Goal: Task Accomplishment & Management: Complete application form

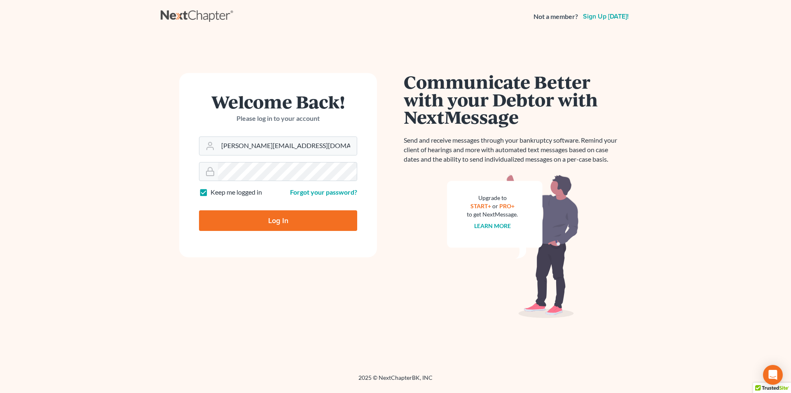
click at [266, 215] on input "Log In" at bounding box center [278, 220] width 158 height 21
type input "Thinking..."
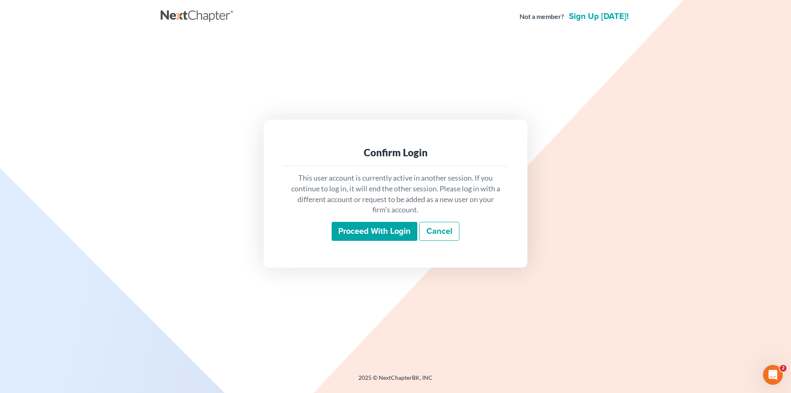
click at [372, 227] on input "Proceed with login" at bounding box center [375, 231] width 86 height 19
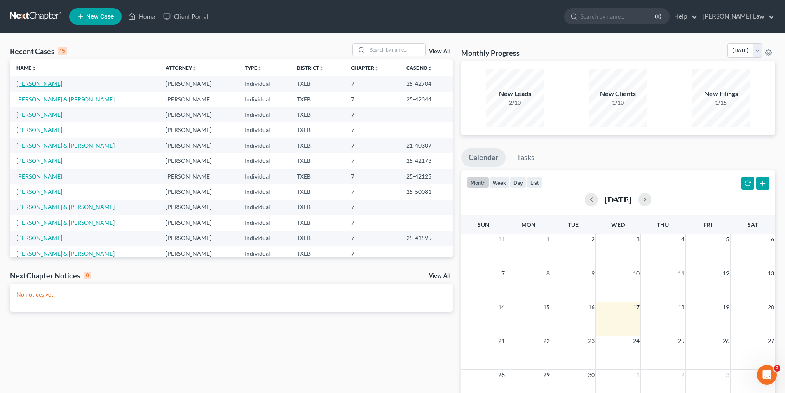
click at [45, 84] on link "[PERSON_NAME]" at bounding box center [39, 83] width 46 height 7
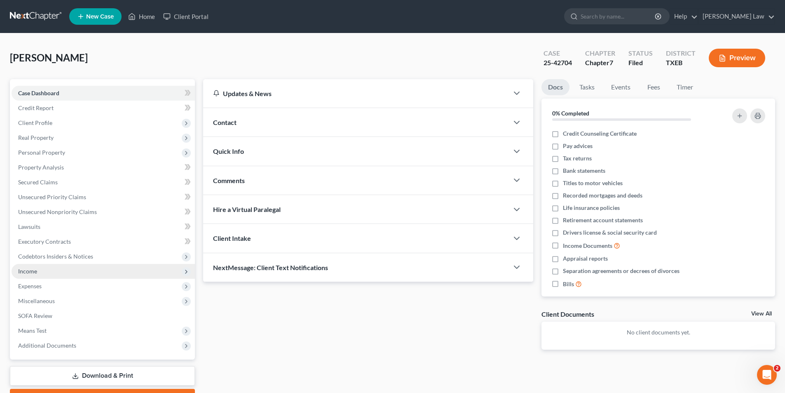
click at [35, 268] on span "Income" at bounding box center [27, 270] width 19 height 7
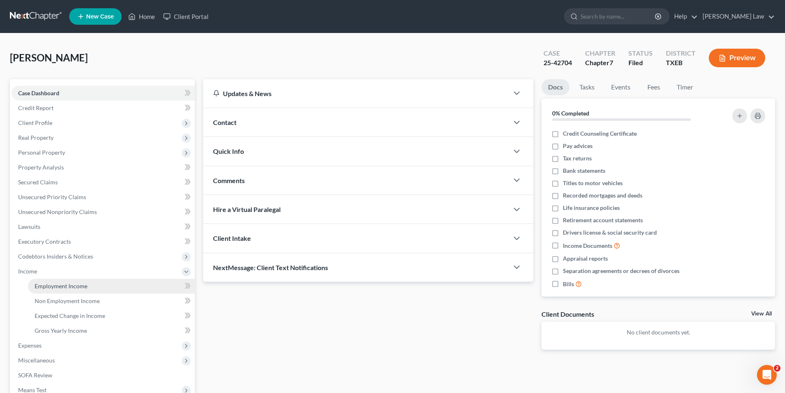
click at [62, 292] on link "Employment Income" at bounding box center [111, 285] width 167 height 15
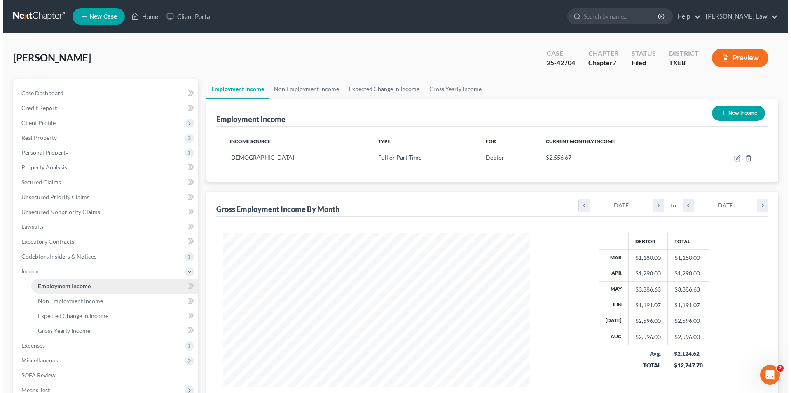
scroll to position [105, 0]
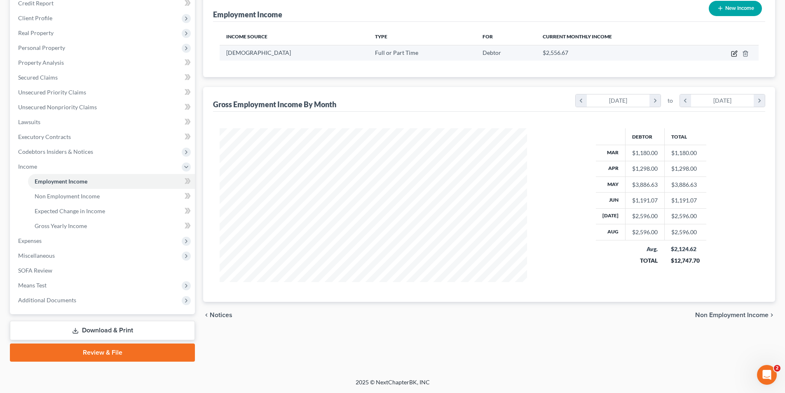
click at [734, 52] on icon "button" at bounding box center [735, 53] width 4 height 4
select select "0"
select select "45"
select select "2"
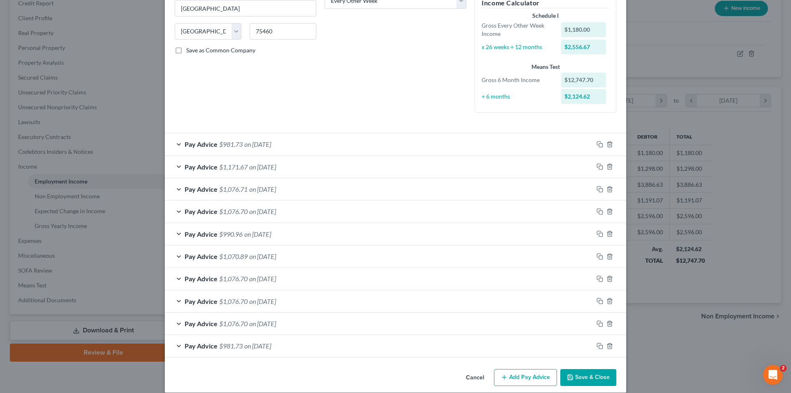
scroll to position [157, 0]
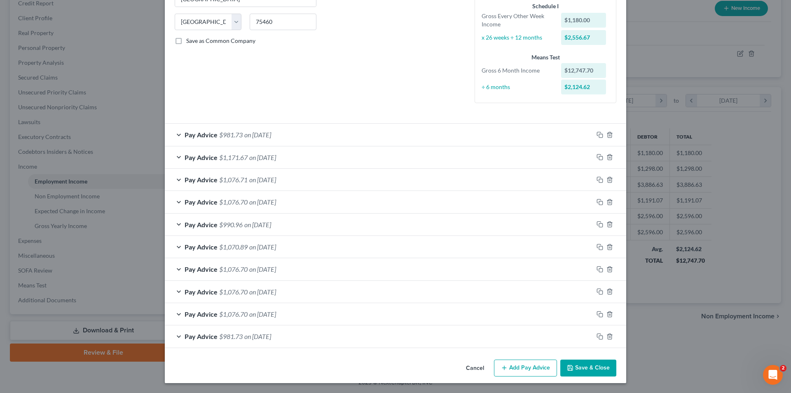
click at [514, 367] on button "Add Pay Advice" at bounding box center [525, 367] width 63 height 17
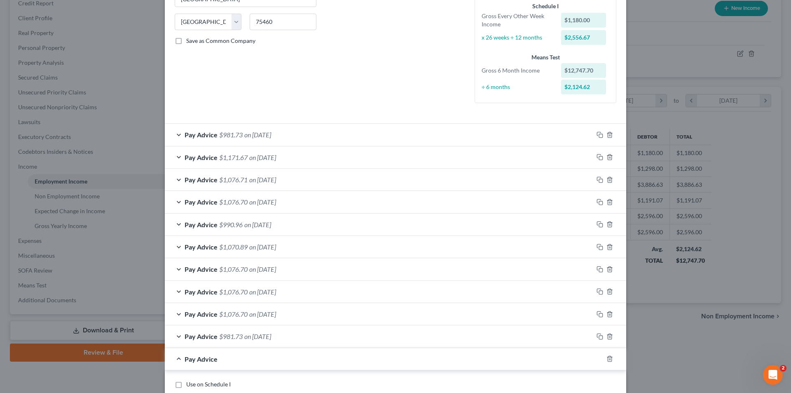
scroll to position [280, 0]
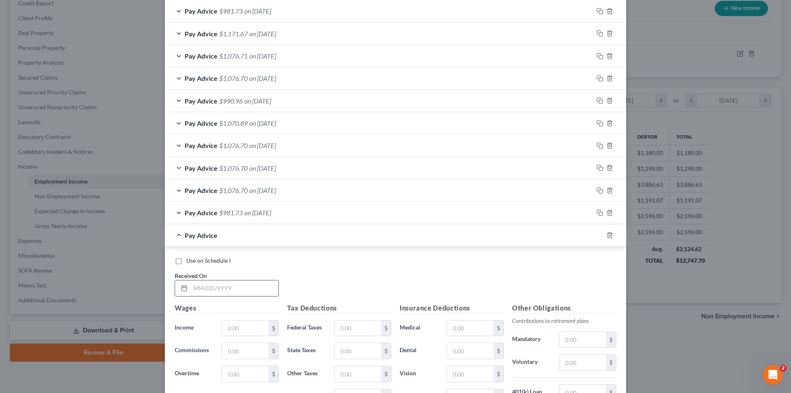
click at [214, 284] on input "text" at bounding box center [234, 288] width 88 height 16
type input "[DATE]"
click at [253, 322] on input "text" at bounding box center [245, 328] width 47 height 16
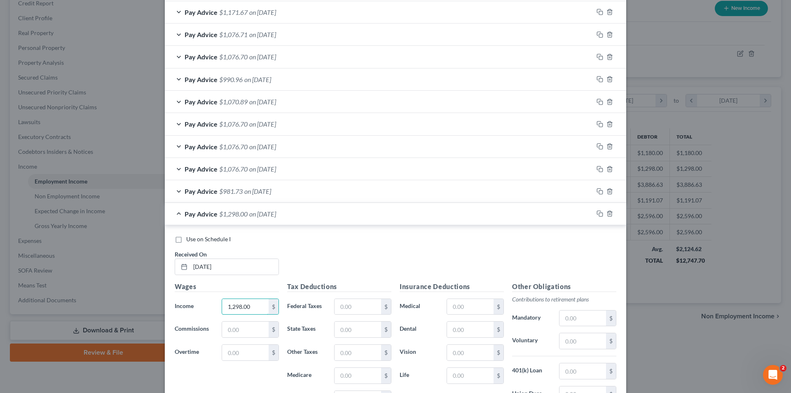
scroll to position [321, 0]
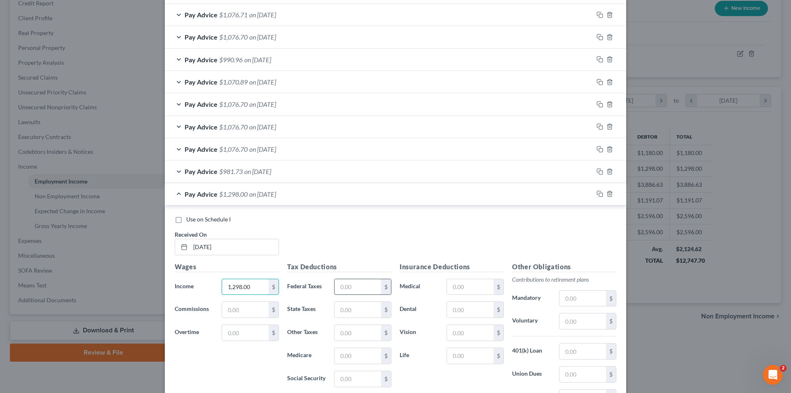
type input "1,298.00"
click at [372, 285] on input "text" at bounding box center [357, 287] width 47 height 16
type input "122.00"
click at [370, 357] on input "text" at bounding box center [357, 356] width 47 height 16
type input "18.82"
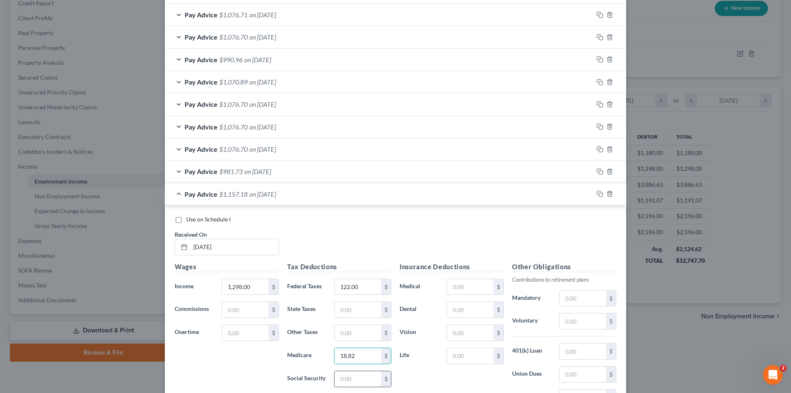
click at [350, 379] on input "text" at bounding box center [357, 379] width 47 height 16
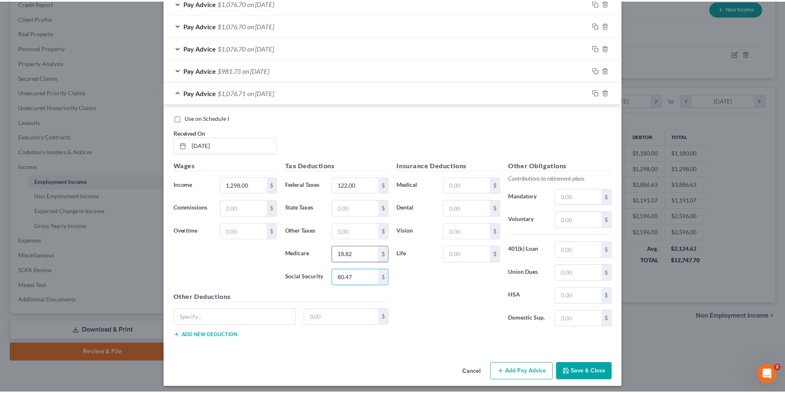
scroll to position [427, 0]
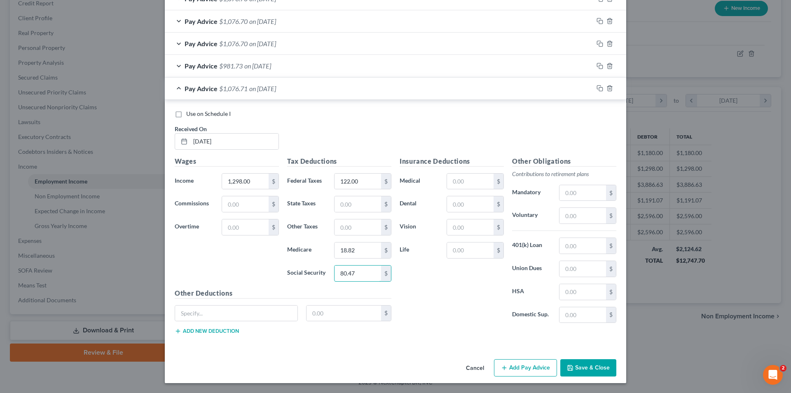
type input "80.47"
click at [454, 331] on div "Insurance Deductions Medical $ Dental $ Vision $ Life $ Other Obligations Contr…" at bounding box center [507, 248] width 225 height 185
click at [595, 367] on button "Save & Close" at bounding box center [588, 367] width 56 height 17
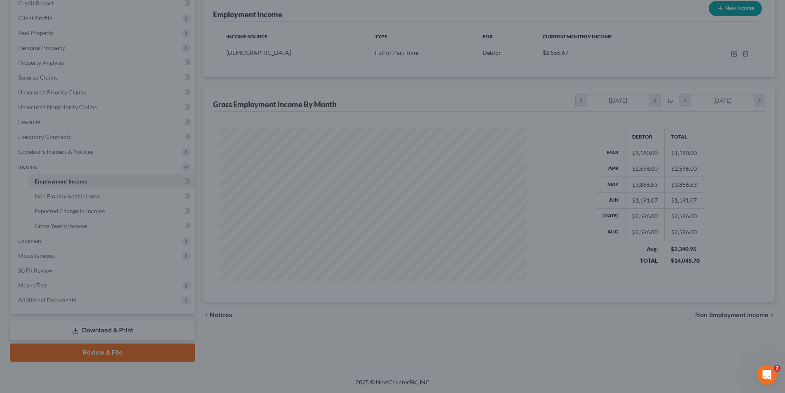
scroll to position [411754, 411584]
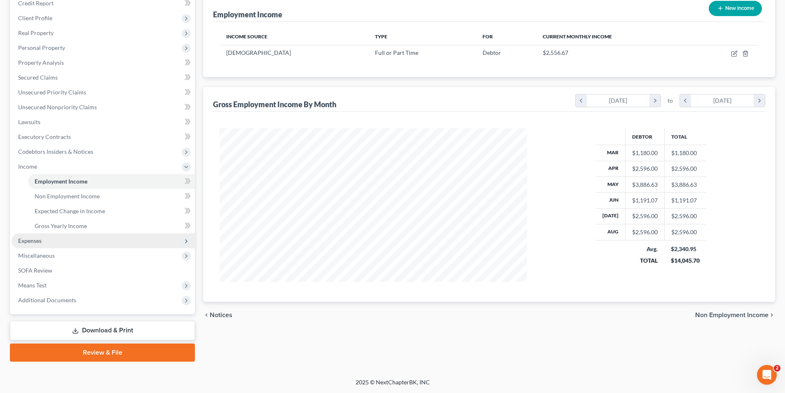
click at [41, 240] on span "Expenses" at bounding box center [29, 240] width 23 height 7
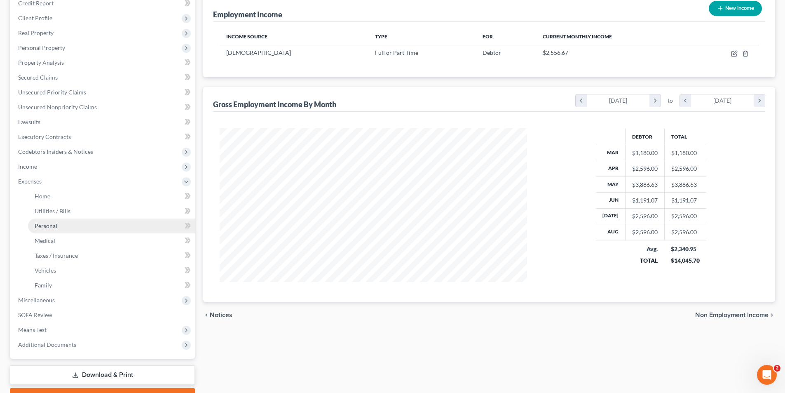
click at [86, 221] on link "Personal" at bounding box center [111, 225] width 167 height 15
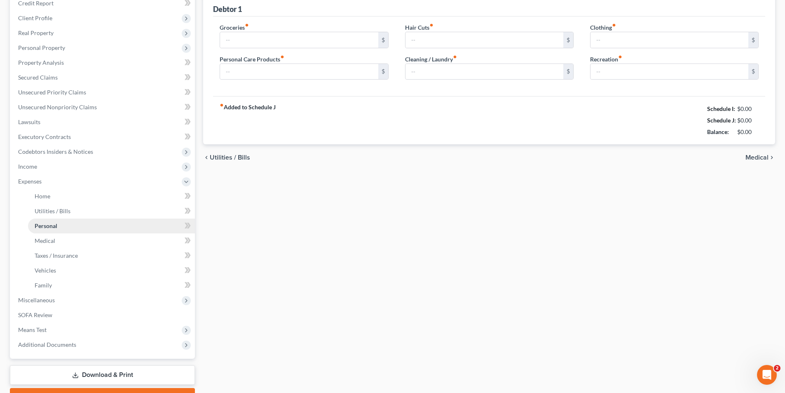
type input "250.00"
type input "100.00"
type input "0.00"
type input "100.00"
type input "0.00"
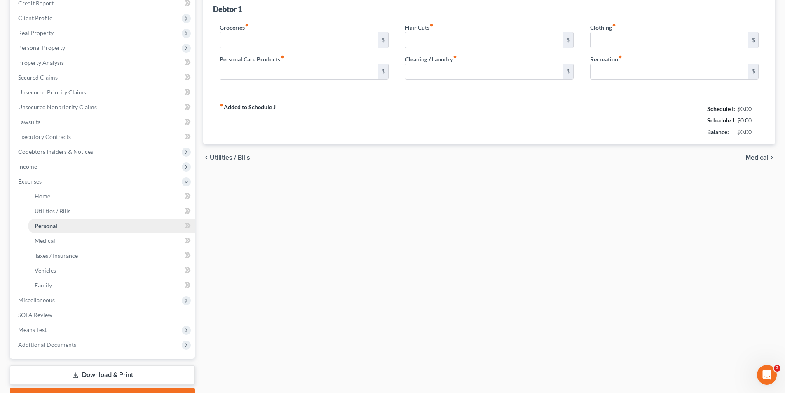
type input "15.00"
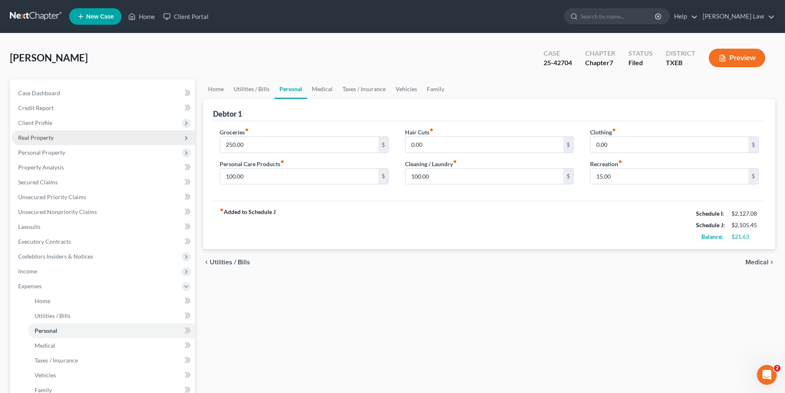
click at [31, 138] on span "Real Property" at bounding box center [35, 137] width 35 height 7
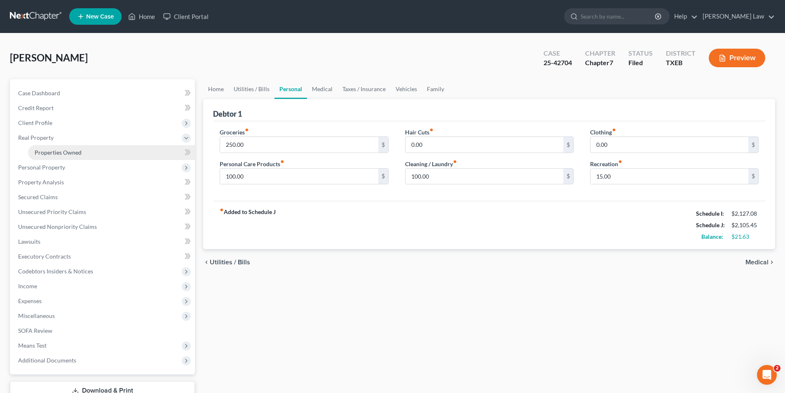
click at [40, 155] on span "Properties Owned" at bounding box center [58, 152] width 47 height 7
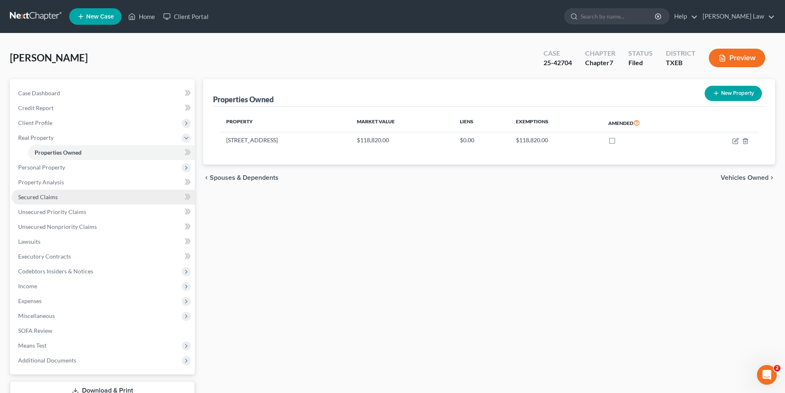
click at [40, 197] on span "Secured Claims" at bounding box center [38, 196] width 40 height 7
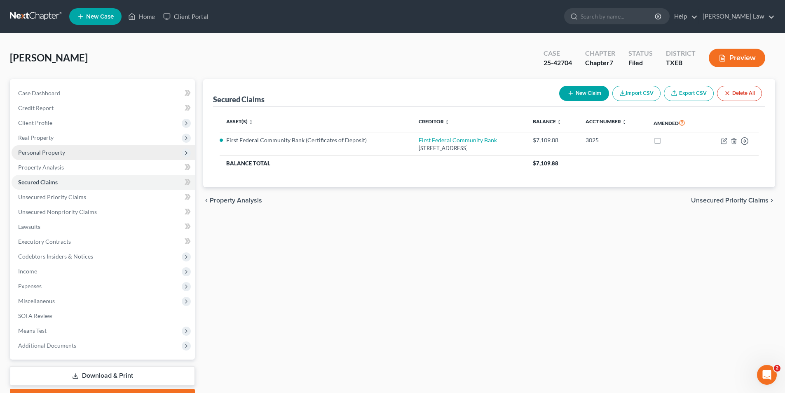
click at [33, 150] on span "Personal Property" at bounding box center [41, 152] width 47 height 7
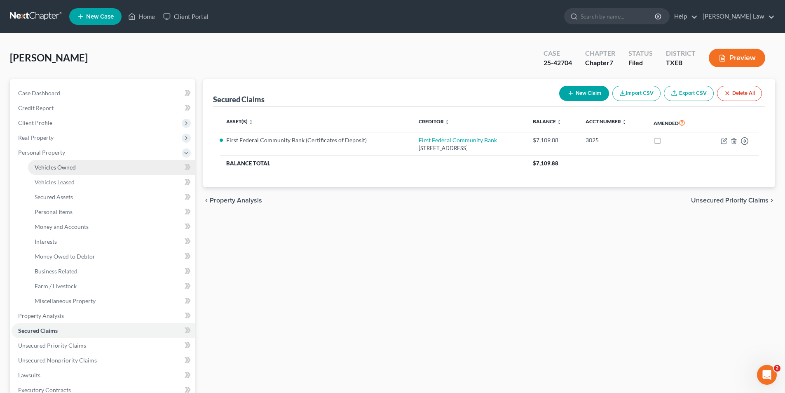
click at [40, 167] on span "Vehicles Owned" at bounding box center [55, 167] width 41 height 7
